Goal: Task Accomplishment & Management: Manage account settings

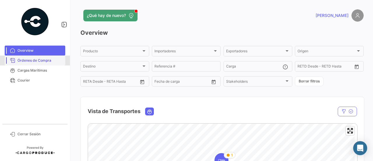
click at [18, 61] on span "Órdenes de Compra" at bounding box center [39, 60] width 45 height 5
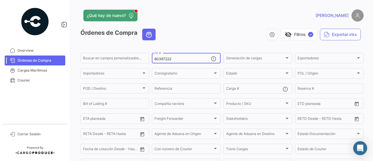
click at [182, 57] on div "80367222 OC #" at bounding box center [182, 57] width 57 height 11
click at [182, 57] on input "80367222" at bounding box center [182, 59] width 57 height 4
paste input "26/08"
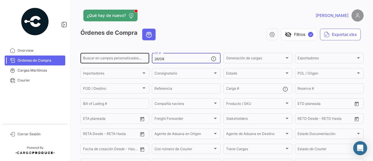
drag, startPoint x: 168, startPoint y: 60, endPoint x: 142, endPoint y: 57, distance: 26.5
click at [0, 0] on div "Buscar en campos personalizados... 26/08 OC # Generación de cargas Generación d…" at bounding box center [0, 0] width 0 height 0
paste input "80367222"
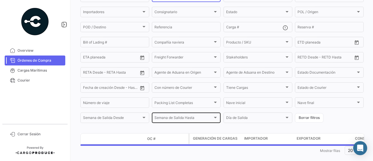
scroll to position [72, 0]
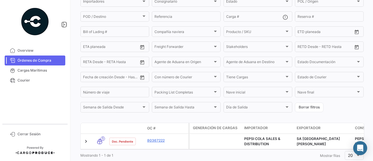
type input "80367222"
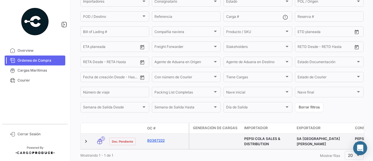
click at [156, 142] on link "80367222" at bounding box center [166, 139] width 39 height 5
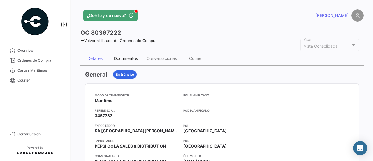
click at [131, 58] on div "Documentos" at bounding box center [126, 58] width 24 height 5
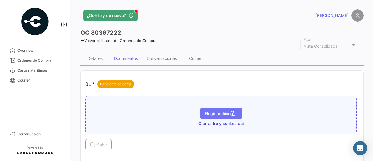
click at [218, 111] on span "Elegir archivo" at bounding box center [221, 113] width 33 height 5
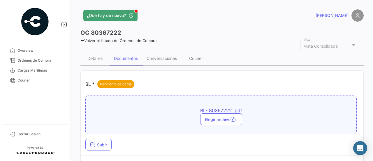
scroll to position [29, 0]
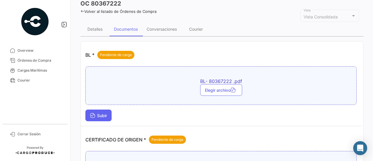
click at [103, 115] on span "Subir" at bounding box center [98, 115] width 17 height 5
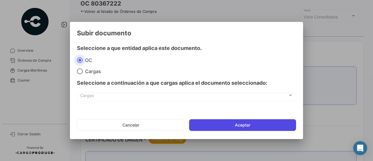
click at [243, 121] on button "Aceptar" at bounding box center [242, 125] width 107 height 12
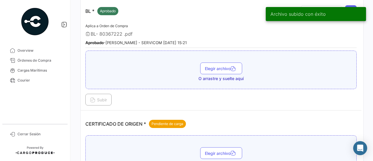
scroll to position [117, 0]
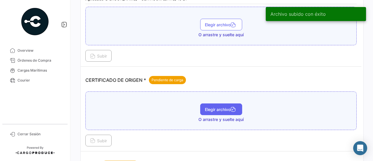
click at [211, 108] on span "Elegir archivo" at bounding box center [221, 109] width 33 height 5
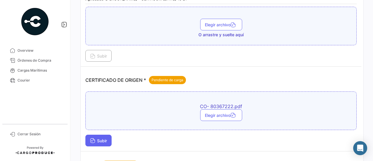
click at [104, 138] on span "Subir" at bounding box center [98, 140] width 17 height 5
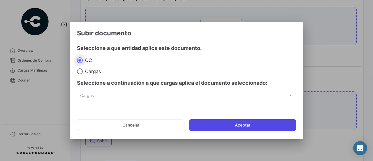
click at [237, 121] on button "Aceptar" at bounding box center [242, 125] width 107 height 12
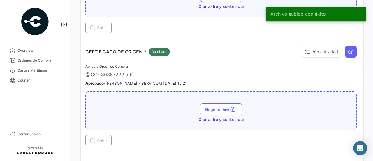
scroll to position [233, 0]
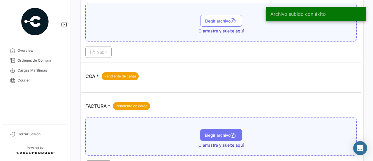
click at [217, 129] on button "Elegir archivo" at bounding box center [221, 135] width 42 height 12
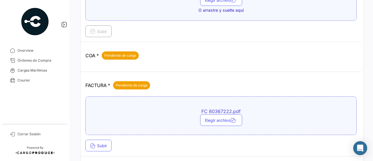
scroll to position [262, 0]
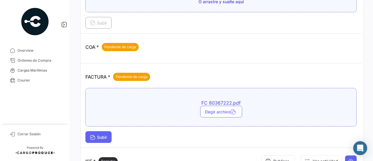
click at [102, 134] on span "Subir" at bounding box center [98, 136] width 17 height 5
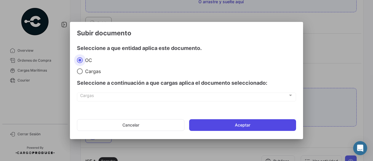
click at [214, 124] on button "Aceptar" at bounding box center [242, 125] width 107 height 12
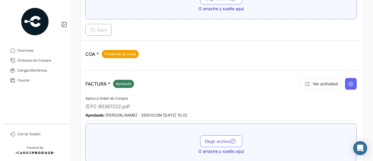
scroll to position [320, 0]
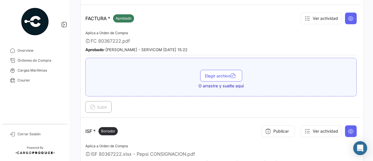
drag, startPoint x: 51, startPoint y: 58, endPoint x: 78, endPoint y: 57, distance: 26.5
click at [51, 58] on span "Órdenes de Compra" at bounding box center [39, 60] width 45 height 5
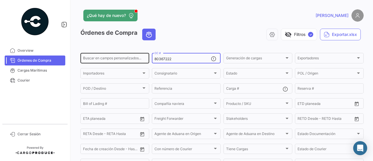
drag, startPoint x: 174, startPoint y: 59, endPoint x: 146, endPoint y: 54, distance: 28.7
click at [0, 0] on div "Buscar en campos personalizados... 80367222 OC # Generación de cargas Generació…" at bounding box center [0, 0] width 0 height 0
paste input "063"
type input "80367063"
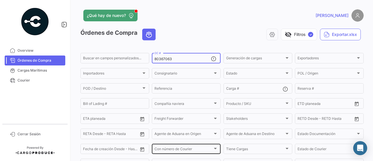
scroll to position [72, 0]
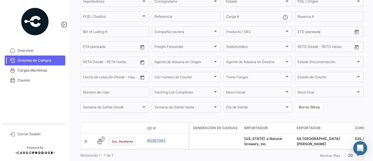
click at [161, 143] on link "80367063" at bounding box center [166, 139] width 39 height 5
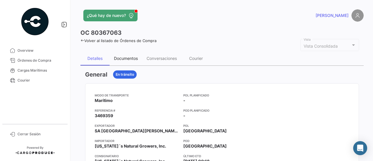
click at [128, 59] on div "Documentos" at bounding box center [126, 58] width 24 height 5
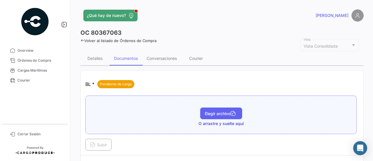
click at [221, 111] on span "Elegir archivo" at bounding box center [221, 113] width 33 height 5
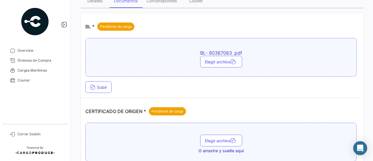
scroll to position [58, 0]
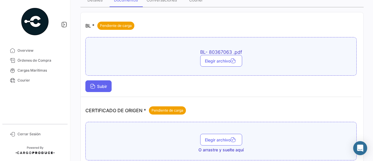
click at [96, 86] on span "Subir" at bounding box center [98, 86] width 17 height 5
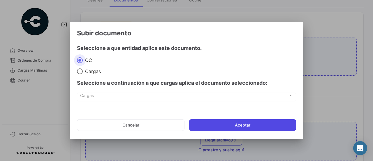
click at [213, 121] on button "Aceptar" at bounding box center [242, 125] width 107 height 12
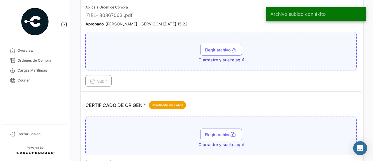
scroll to position [117, 0]
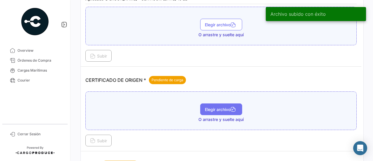
click at [223, 110] on span "Elegir archivo" at bounding box center [221, 109] width 33 height 5
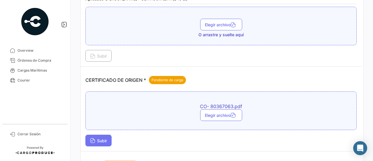
click at [105, 138] on span "Subir" at bounding box center [98, 140] width 17 height 5
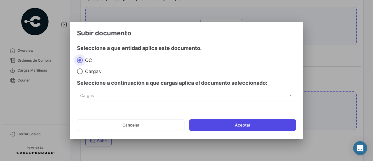
click at [217, 125] on button "Aceptar" at bounding box center [242, 125] width 107 height 12
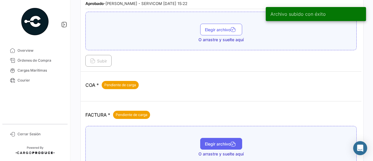
scroll to position [233, 0]
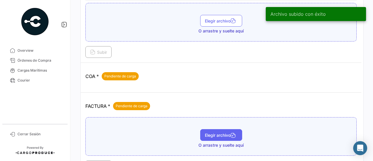
click at [213, 132] on span "Elegir archivo" at bounding box center [221, 134] width 33 height 5
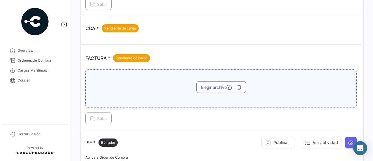
scroll to position [291, 0]
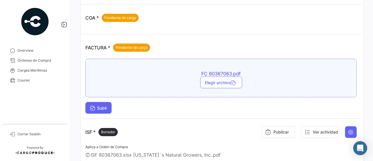
click at [107, 105] on span "Subir" at bounding box center [98, 107] width 17 height 5
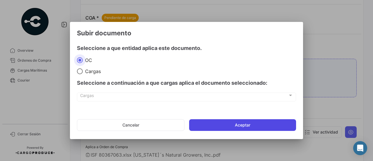
click at [242, 123] on button "Aceptar" at bounding box center [242, 125] width 107 height 12
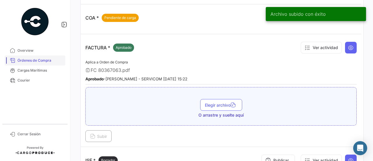
click at [48, 61] on span "Órdenes de Compra" at bounding box center [39, 60] width 45 height 5
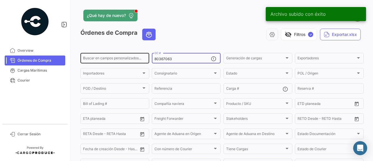
drag, startPoint x: 172, startPoint y: 59, endPoint x: 142, endPoint y: 59, distance: 29.7
click at [0, 0] on div "Buscar en campos personalizados... 80367063 OC # Generación de cargas Generació…" at bounding box center [0, 0] width 0 height 0
paste input "4"
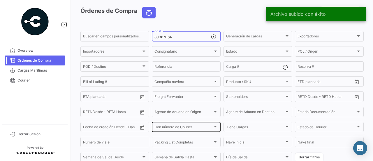
scroll to position [72, 0]
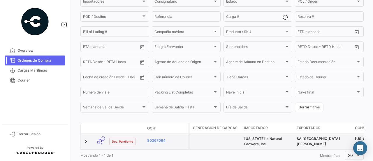
type input "80367064"
click at [151, 138] on datatable-body-cell "80367064" at bounding box center [167, 140] width 44 height 15
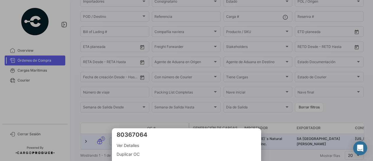
click at [171, 121] on div at bounding box center [186, 80] width 373 height 161
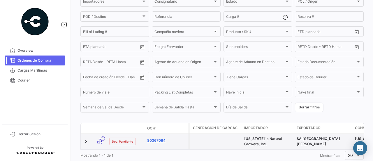
click at [156, 143] on link "80367064" at bounding box center [166, 139] width 39 height 5
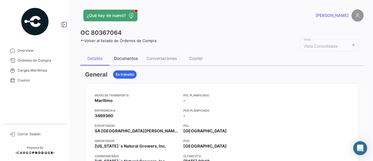
click at [134, 53] on div "Documentos" at bounding box center [126, 58] width 33 height 14
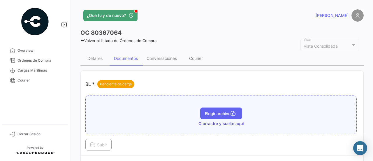
click at [207, 108] on button "Elegir archivo" at bounding box center [221, 113] width 42 height 12
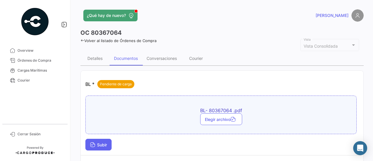
click at [97, 142] on span "Subir" at bounding box center [98, 144] width 17 height 5
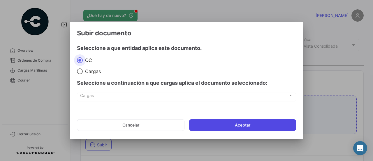
click at [214, 121] on button "Aceptar" at bounding box center [242, 125] width 107 height 12
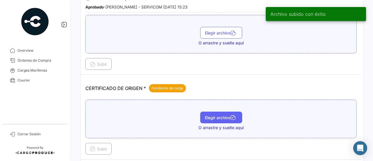
scroll to position [117, 0]
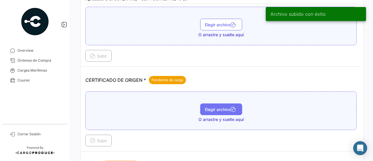
click at [215, 110] on button "Elegir archivo" at bounding box center [221, 109] width 42 height 12
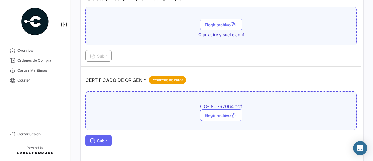
click at [104, 136] on button "Subir" at bounding box center [98, 140] width 26 height 12
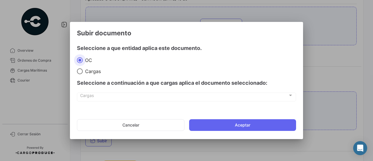
click at [204, 132] on mat-dialog-actions "Cancelar Aceptar" at bounding box center [186, 125] width 219 height 20
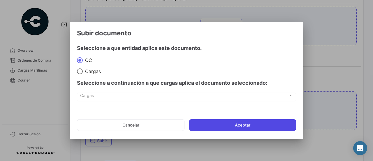
click at [211, 127] on button "Aceptar" at bounding box center [242, 125] width 107 height 12
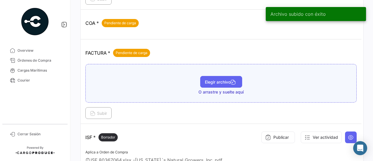
scroll to position [291, 0]
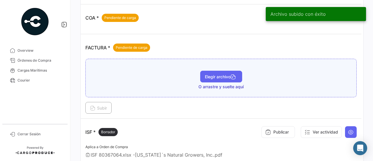
click at [224, 70] on button "Elegir archivo" at bounding box center [221, 76] width 42 height 12
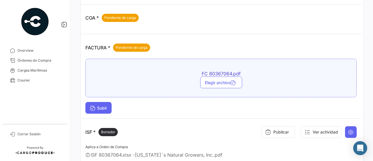
click at [110, 103] on button "Subir" at bounding box center [98, 108] width 26 height 12
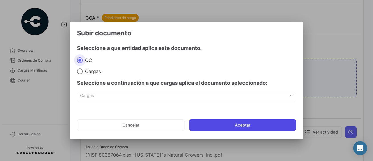
click at [228, 120] on button "Aceptar" at bounding box center [242, 125] width 107 height 12
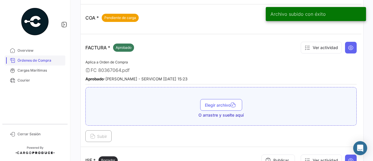
click at [45, 59] on span "Órdenes de Compra" at bounding box center [39, 60] width 45 height 5
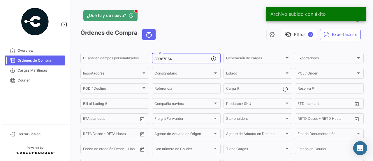
drag, startPoint x: 184, startPoint y: 60, endPoint x: 142, endPoint y: 64, distance: 42.1
click at [0, 0] on div "Buscar en campos personalizados... 80367064 OC # Generación de cargas Generació…" at bounding box center [0, 0] width 0 height 0
paste input "215"
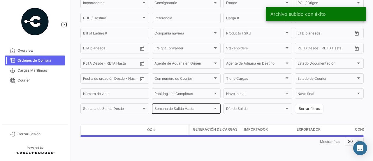
scroll to position [72, 0]
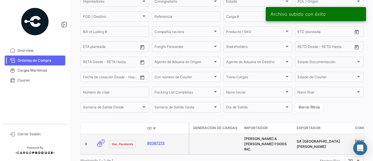
type input "80367215"
click at [157, 143] on link "80367215" at bounding box center [166, 142] width 39 height 5
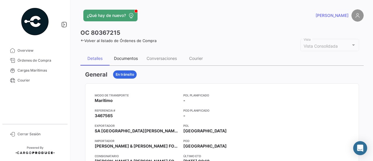
click at [121, 56] on div "Documentos" at bounding box center [126, 58] width 24 height 5
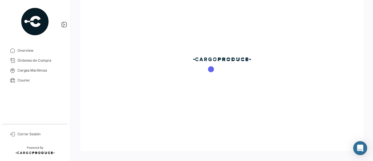
scroll to position [29, 0]
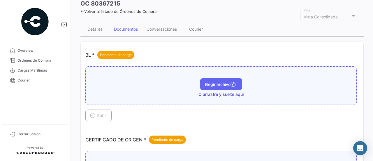
click at [228, 86] on button "Elegir archivo" at bounding box center [221, 84] width 42 height 12
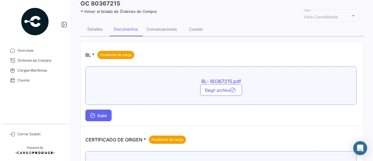
click at [106, 114] on span "Subir" at bounding box center [98, 115] width 17 height 5
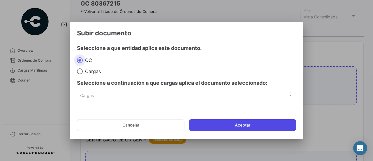
click at [218, 121] on button "Aceptar" at bounding box center [242, 125] width 107 height 12
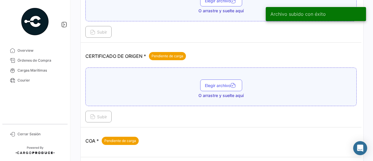
scroll to position [146, 0]
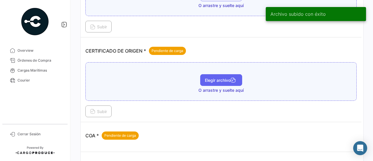
click at [215, 80] on span "Elegir archivo" at bounding box center [221, 79] width 33 height 5
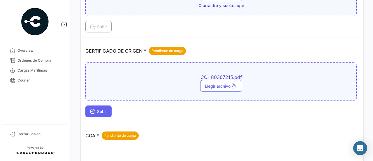
click at [100, 109] on span "Subir" at bounding box center [98, 111] width 17 height 5
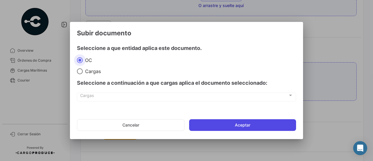
click at [268, 126] on button "Aceptar" at bounding box center [242, 125] width 107 height 12
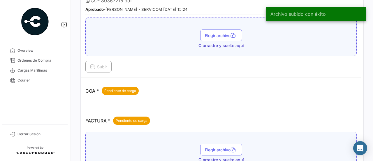
scroll to position [233, 0]
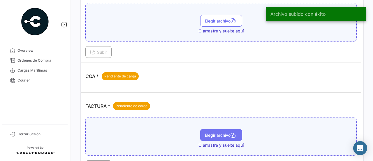
click at [215, 132] on span "Elegir archivo" at bounding box center [221, 134] width 33 height 5
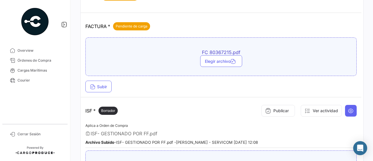
scroll to position [320, 0]
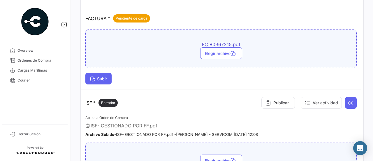
click at [107, 77] on span "Subir" at bounding box center [98, 78] width 17 height 5
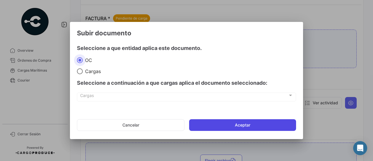
click at [232, 124] on button "Aceptar" at bounding box center [242, 125] width 107 height 12
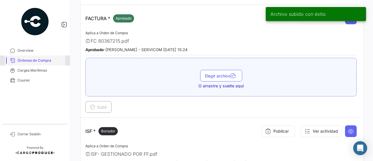
click at [37, 60] on span "Órdenes de Compra" at bounding box center [39, 60] width 45 height 5
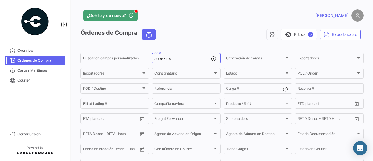
drag, startPoint x: 176, startPoint y: 60, endPoint x: 149, endPoint y: 59, distance: 27.1
click at [149, 59] on form "Buscar en campos personalizados... 80367215 OC # Generación de cargas Generació…" at bounding box center [221, 118] width 283 height 133
paste input "68"
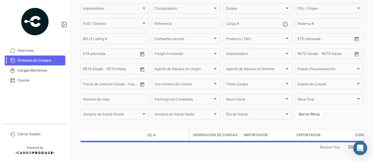
scroll to position [72, 0]
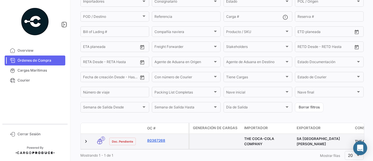
type input "80367268"
click at [151, 143] on link "80367268" at bounding box center [166, 139] width 39 height 5
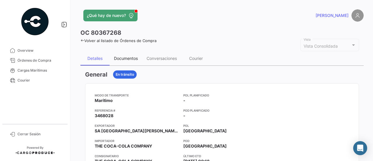
click at [137, 56] on div "Documentos" at bounding box center [126, 58] width 24 height 5
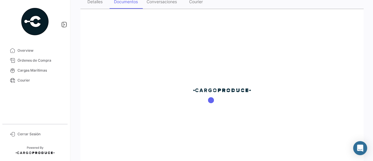
scroll to position [58, 0]
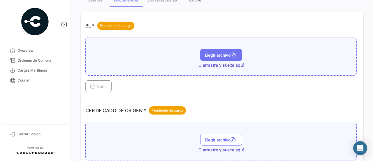
click at [209, 52] on span "Elegir archivo" at bounding box center [221, 54] width 33 height 5
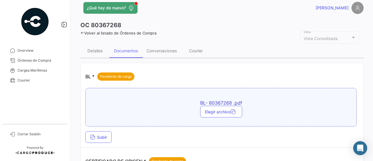
scroll to position [29, 0]
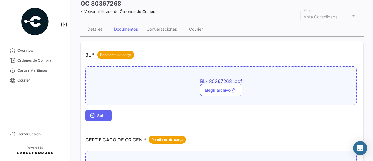
click at [103, 114] on span "Subir" at bounding box center [98, 115] width 17 height 5
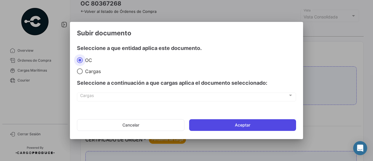
click at [209, 125] on button "Aceptar" at bounding box center [242, 125] width 107 height 12
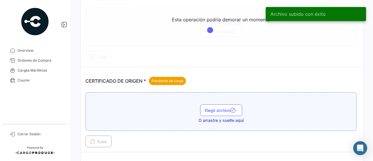
scroll to position [117, 0]
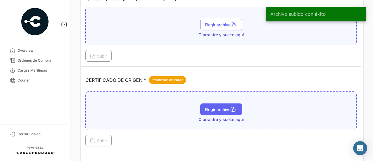
click at [224, 103] on button "Elegir archivo" at bounding box center [221, 109] width 42 height 12
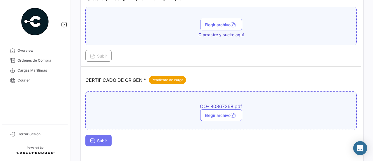
click at [90, 138] on icon at bounding box center [92, 140] width 5 height 5
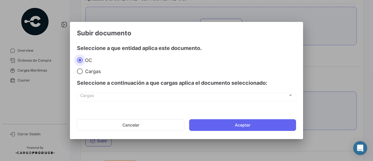
click at [204, 126] on button "Aceptar" at bounding box center [242, 125] width 107 height 12
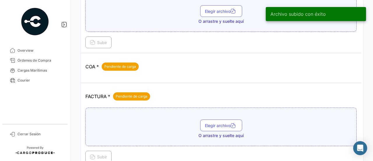
scroll to position [262, 0]
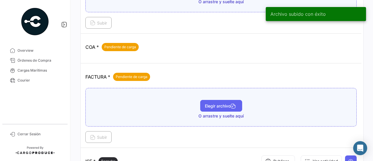
click at [211, 103] on span "Elegir archivo" at bounding box center [221, 105] width 33 height 5
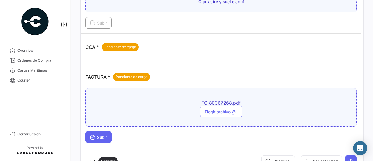
click at [97, 135] on span "Subir" at bounding box center [98, 136] width 17 height 5
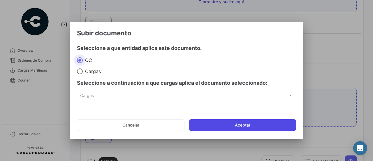
click at [213, 128] on button "Aceptar" at bounding box center [242, 125] width 107 height 12
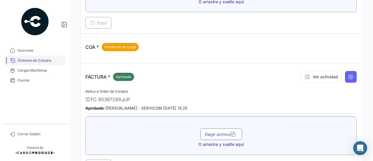
click at [48, 60] on span "Órdenes de Compra" at bounding box center [39, 60] width 45 height 5
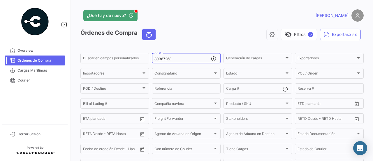
drag, startPoint x: 177, startPoint y: 58, endPoint x: 151, endPoint y: 58, distance: 26.2
click at [152, 58] on div "80367268 OC #" at bounding box center [186, 57] width 69 height 11
paste input "9"
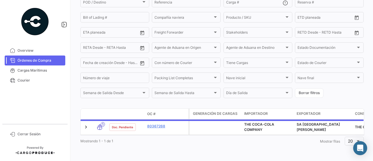
scroll to position [91, 0]
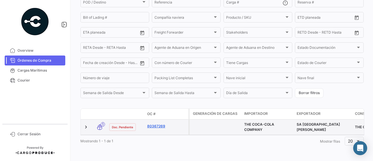
type input "80367269"
click at [157, 123] on link "80367269" at bounding box center [166, 125] width 39 height 5
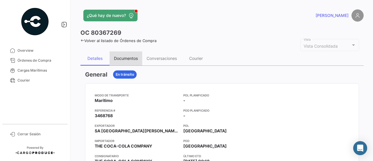
click at [131, 56] on div "Documentos" at bounding box center [126, 58] width 24 height 5
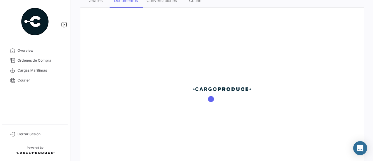
scroll to position [58, 0]
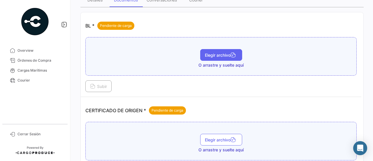
click at [208, 51] on button "Elegir archivo" at bounding box center [221, 55] width 42 height 12
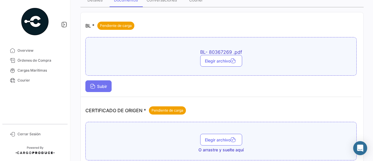
click at [100, 89] on button "Subir" at bounding box center [98, 86] width 26 height 12
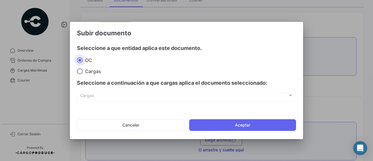
click at [219, 135] on mat-dialog-container "Subir documento Seleccione a que entidad aplica este documento. OC Cargas Selec…" at bounding box center [186, 80] width 233 height 117
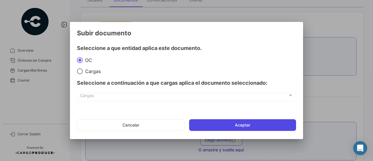
click at [218, 126] on button "Aceptar" at bounding box center [242, 125] width 107 height 12
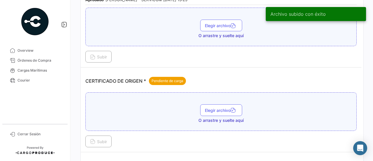
scroll to position [117, 0]
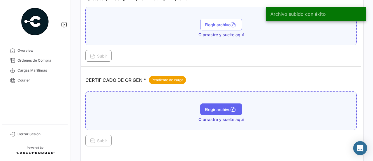
click at [223, 107] on span "Elegir archivo" at bounding box center [221, 109] width 33 height 5
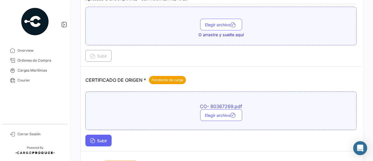
click at [104, 135] on button "Subir" at bounding box center [98, 140] width 26 height 12
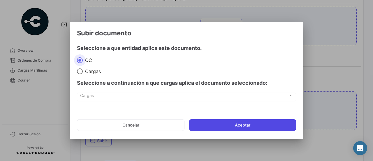
click at [212, 126] on button "Aceptar" at bounding box center [242, 125] width 107 height 12
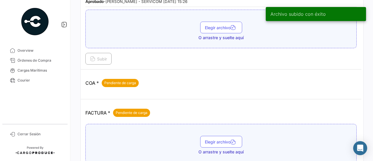
scroll to position [262, 0]
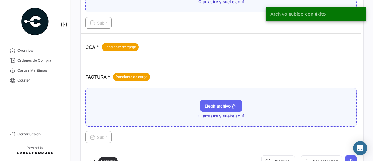
click at [217, 100] on button "Elegir archivo" at bounding box center [221, 106] width 42 height 12
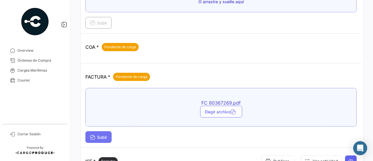
click at [102, 131] on button "Subir" at bounding box center [98, 137] width 26 height 12
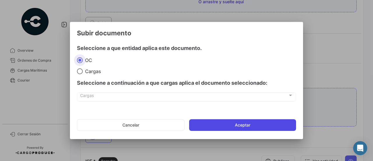
click at [214, 128] on button "Aceptar" at bounding box center [242, 125] width 107 height 12
